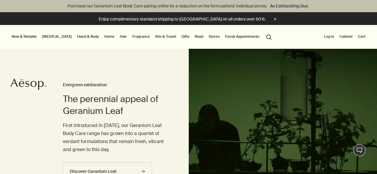
click at [328, 35] on button "Log in" at bounding box center [329, 36] width 13 height 7
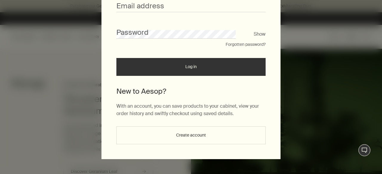
scroll to position [71, 0]
click at [192, 134] on button "Create account" at bounding box center [190, 136] width 149 height 18
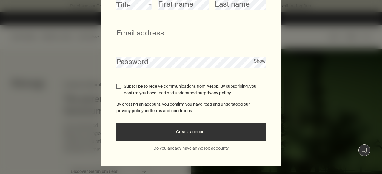
scroll to position [0, 0]
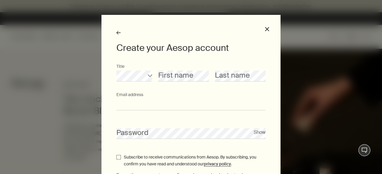
type input "**********"
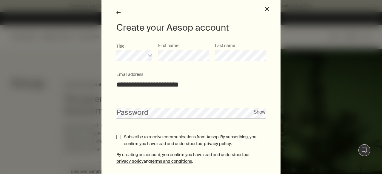
scroll to position [30, 0]
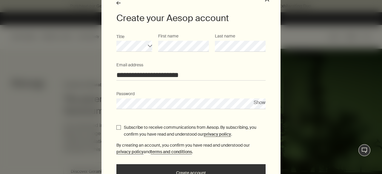
drag, startPoint x: 110, startPoint y: 125, endPoint x: 114, endPoint y: 126, distance: 4.3
click at [110, 125] on div "**********" at bounding box center [190, 96] width 179 height 222
click at [116, 126] on input "Subscribe to receive communications from Aesop. By subscribing, you confirm you…" at bounding box center [118, 128] width 4 height 4
checkbox input "true"
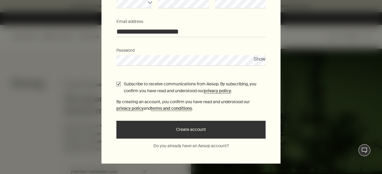
scroll to position [78, 0]
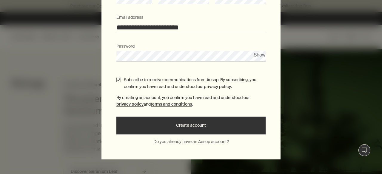
click at [168, 119] on button "Create account" at bounding box center [190, 126] width 149 height 18
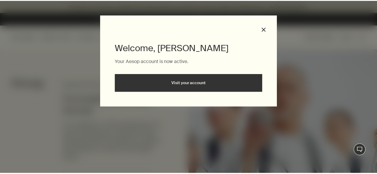
scroll to position [0, 0]
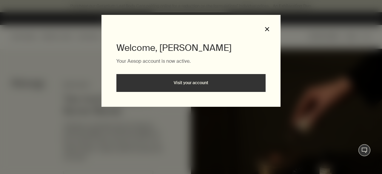
click at [268, 27] on button "close" at bounding box center [266, 29] width 5 height 5
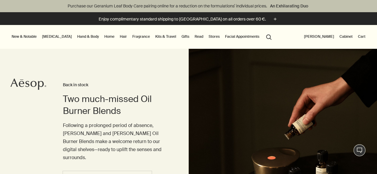
click at [322, 38] on button "[PERSON_NAME]" at bounding box center [319, 36] width 32 height 7
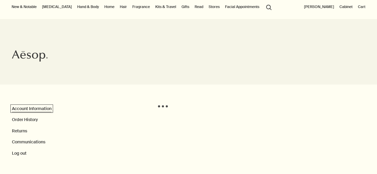
click at [35, 109] on link "Account Information" at bounding box center [32, 108] width 40 height 5
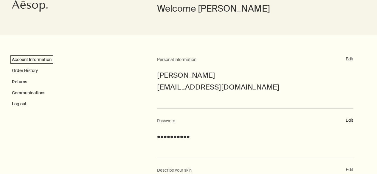
scroll to position [89, 0]
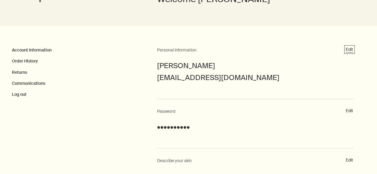
click at [348, 49] on button "Edit" at bounding box center [349, 50] width 7 height 6
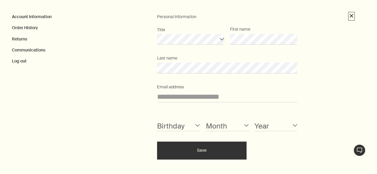
scroll to position [136, 0]
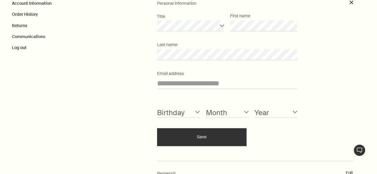
click at [181, 106] on div "Birthday 1 2 3 4 5 6 7 8 9 10 11 12 13 14 15 16 17 18 19 20 21 22 23 24 25 26 2…" at bounding box center [178, 109] width 43 height 18
click at [185, 112] on select "1 2 3 4 5 6 7 8 9 10 11 12 13 14 15 16 17 18 19 20 21 22 23 24 25 26 27 28 29 3…" at bounding box center [178, 112] width 43 height 11
select select "31"
click at [157, 107] on select "1 2 3 4 5 6 7 8 9 10 11 12 13 14 15 16 17 18 19 20 21 22 23 24 25 26 27 28 29 3…" at bounding box center [178, 112] width 43 height 11
click at [219, 113] on select "January February March April May June July August September October November De…" at bounding box center [227, 112] width 43 height 11
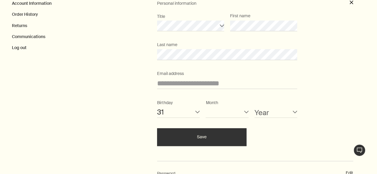
select select "12"
click at [206, 107] on select "January February March April May June July August September October November De…" at bounding box center [227, 112] width 43 height 11
drag, startPoint x: 286, startPoint y: 112, endPoint x: 282, endPoint y: 112, distance: 3.3
click at [286, 112] on select "2024 2023 2022 2021 2020 2019 2018 2017 2016 2015 2014 2013 2012 2011 2010 2009…" at bounding box center [276, 112] width 43 height 11
select select "1994"
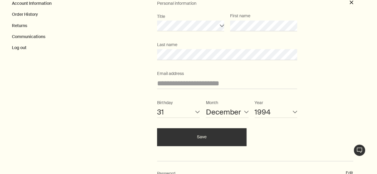
click at [255, 107] on select "2024 2023 2022 2021 2020 2019 2018 2017 2016 2015 2014 2013 2012 2011 2010 2009…" at bounding box center [276, 112] width 43 height 11
click at [208, 136] on button "Save" at bounding box center [201, 138] width 89 height 18
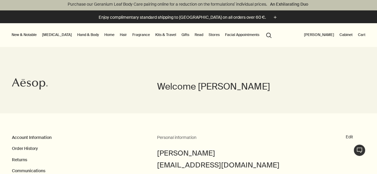
scroll to position [0, 0]
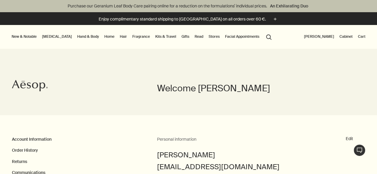
click at [318, 41] on li "[PERSON_NAME]" at bounding box center [319, 37] width 32 height 24
click at [320, 37] on button "[PERSON_NAME]" at bounding box center [319, 36] width 32 height 7
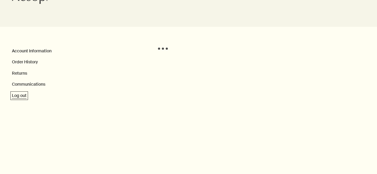
click at [19, 97] on button "Log out" at bounding box center [19, 96] width 15 height 6
